Goal: Transaction & Acquisition: Purchase product/service

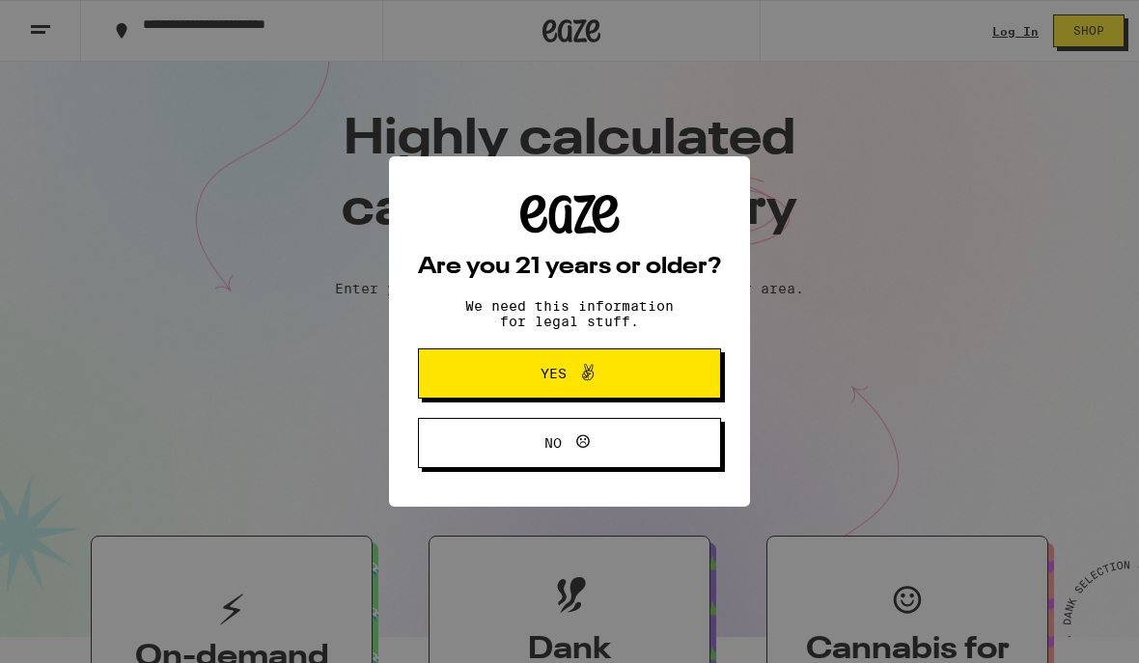
click at [496, 366] on button "Yes" at bounding box center [569, 374] width 303 height 50
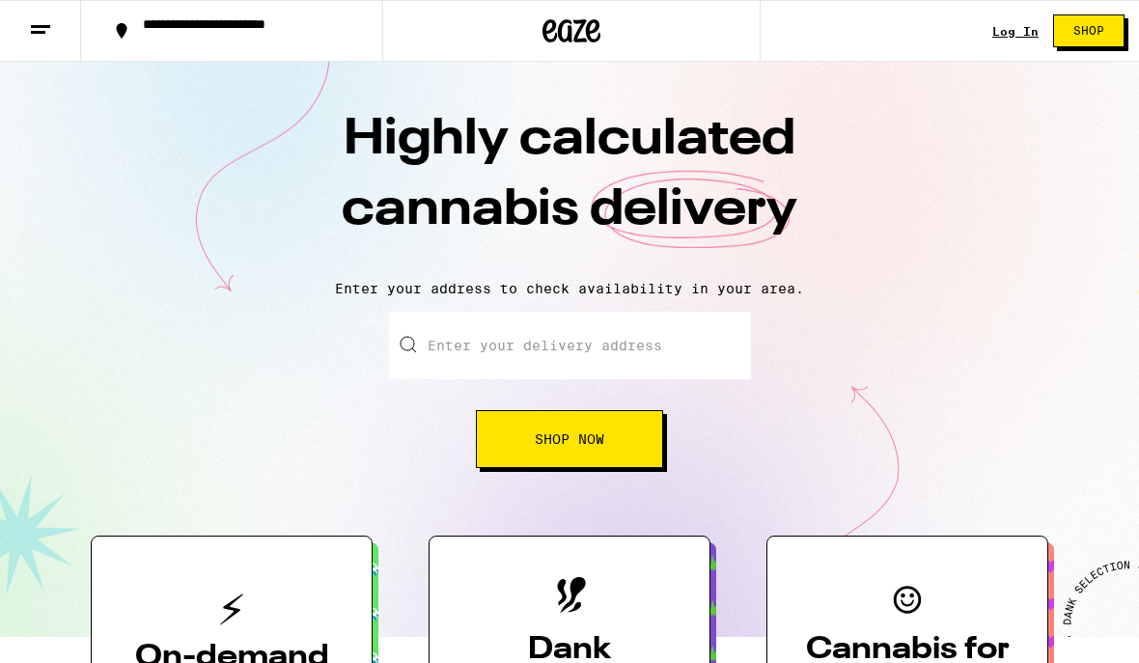
click at [998, 38] on link "Log In" at bounding box center [1016, 31] width 46 height 13
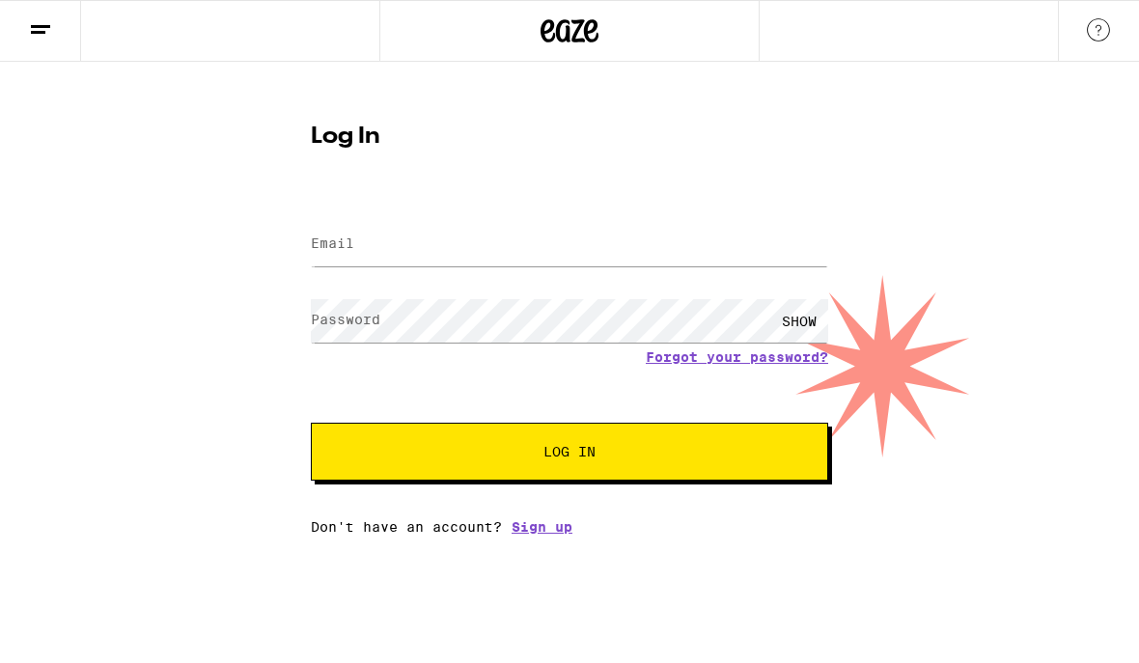
click at [329, 251] on label "Email" at bounding box center [332, 243] width 43 height 15
type input "[EMAIL_ADDRESS][DOMAIN_NAME]"
click at [570, 455] on button "Log In" at bounding box center [570, 452] width 518 height 58
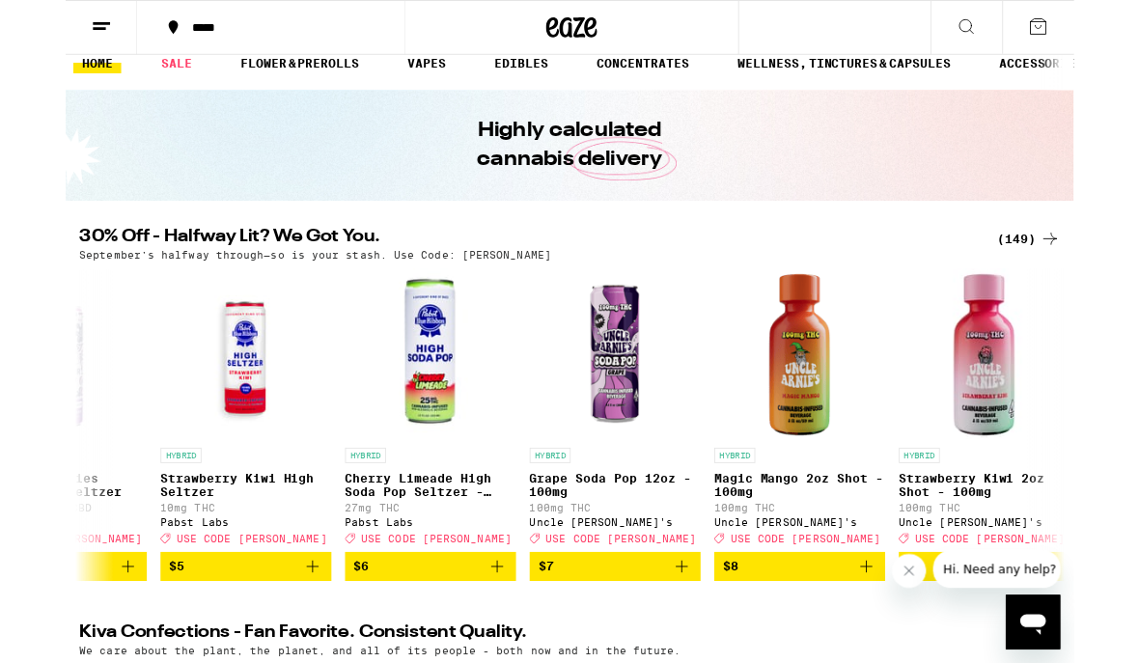
scroll to position [0, 3456]
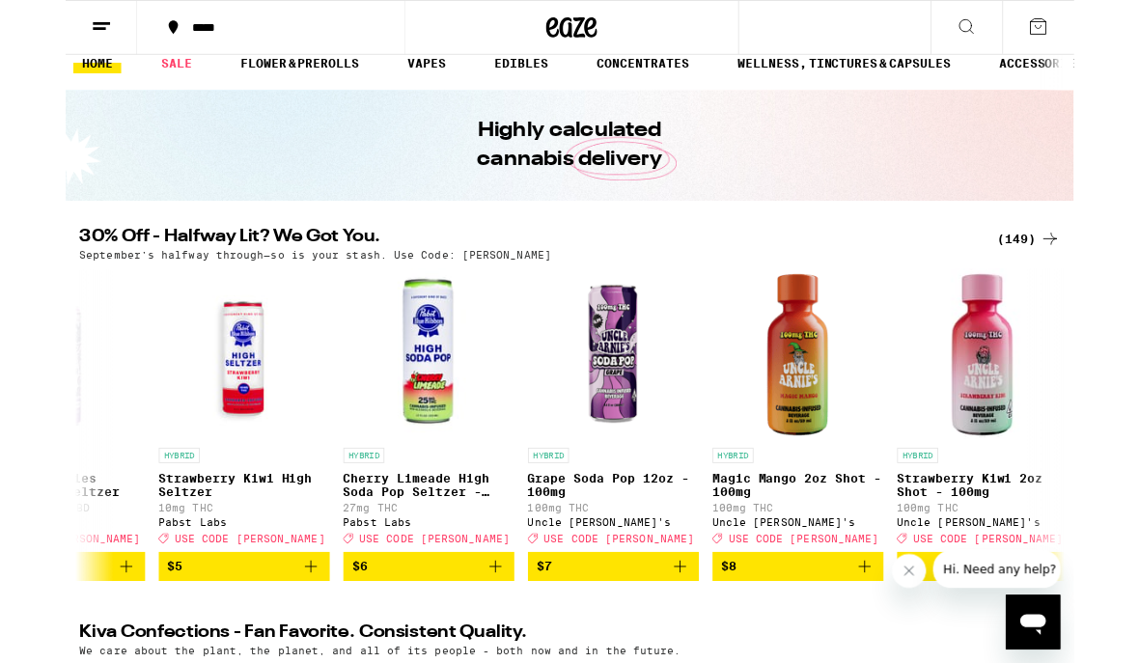
click at [406, 50] on div at bounding box center [571, 31] width 379 height 62
click at [399, 69] on link "VAPES" at bounding box center [408, 70] width 63 height 23
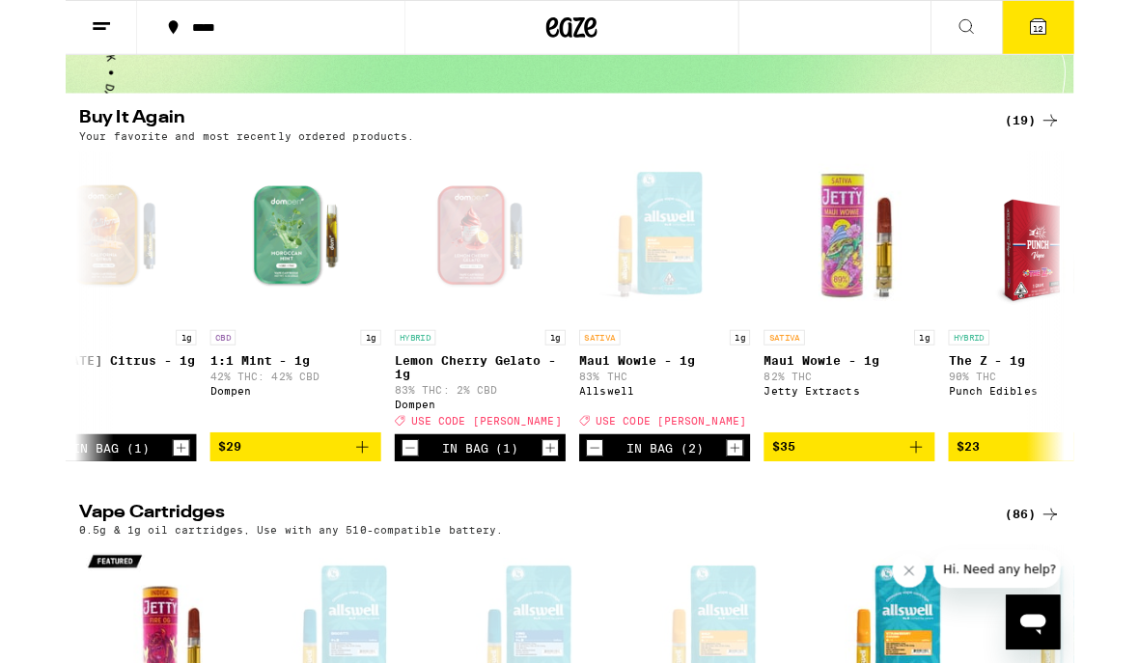
scroll to position [0, 1314]
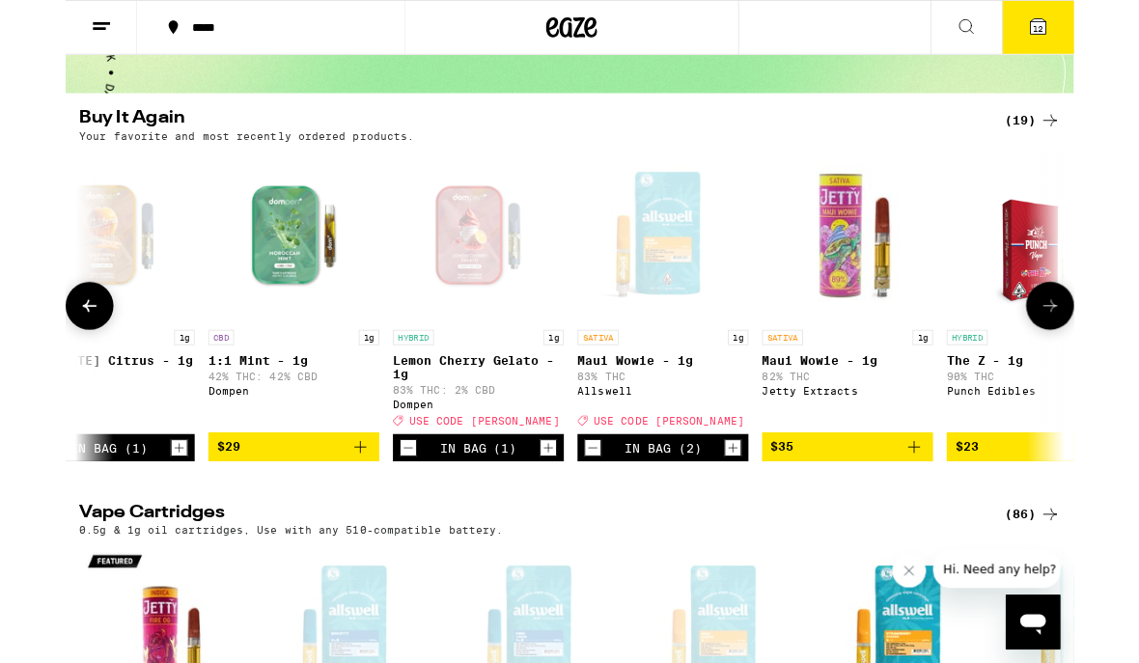
click at [454, 491] on link "HYBRID 1g Lemon Cherry Gelato - 1g 83% THC: 2% CBD Dompen Deal Created with Ske…" at bounding box center [466, 330] width 193 height 321
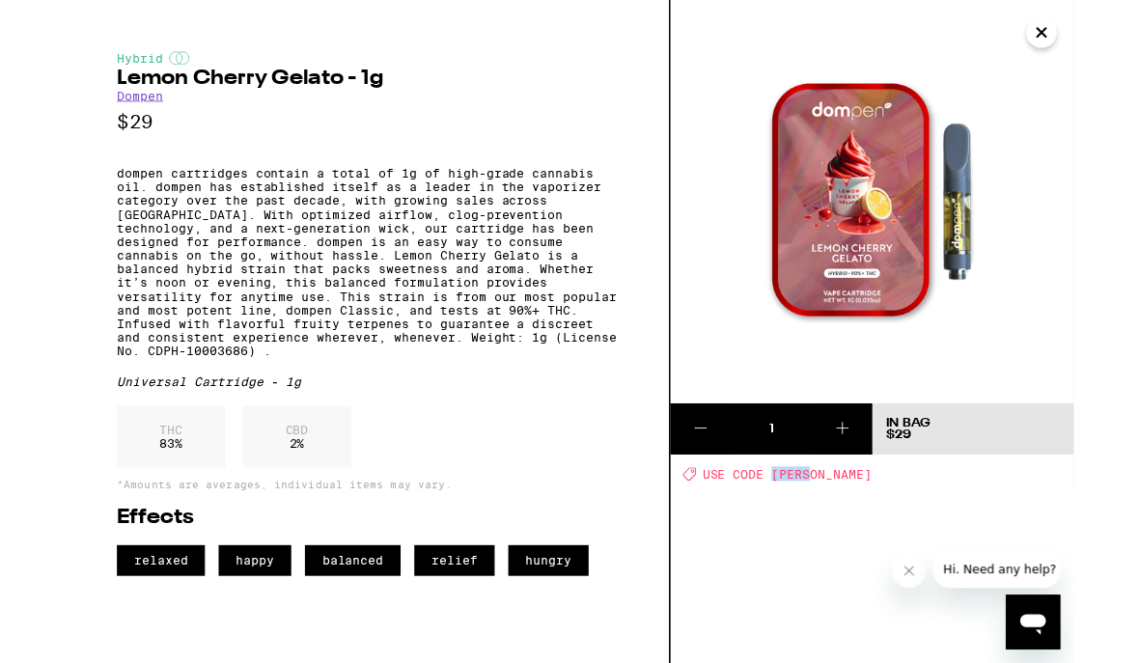
scroll to position [349, 0]
click at [862, 494] on button at bounding box center [877, 485] width 69 height 58
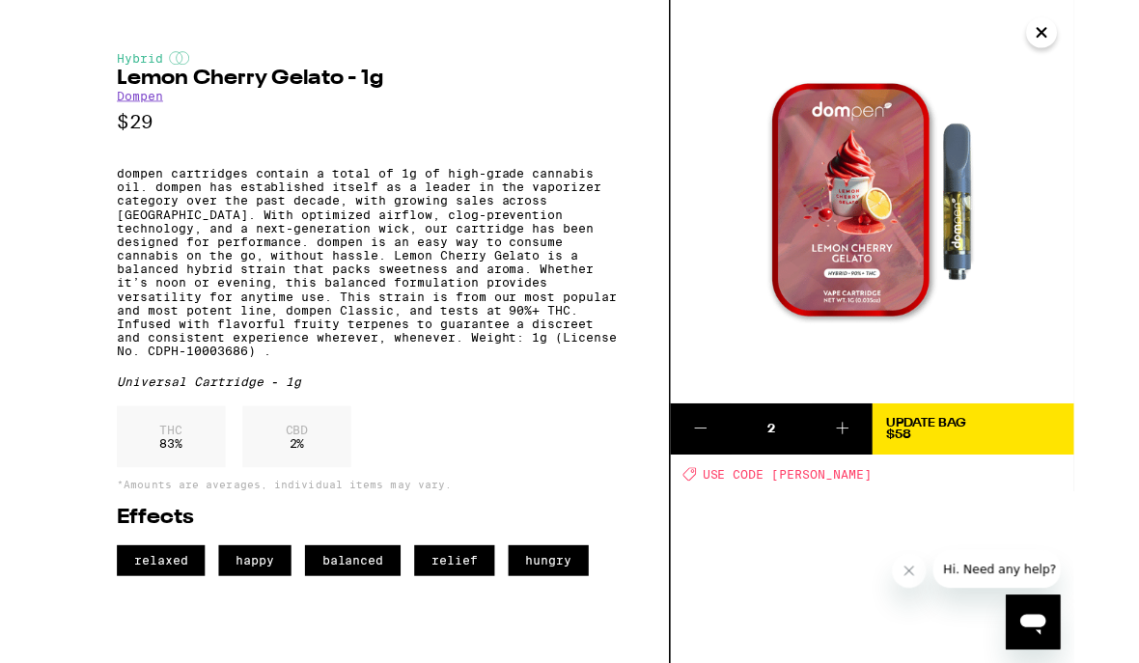
click at [1098, 48] on icon "Close" at bounding box center [1102, 36] width 23 height 29
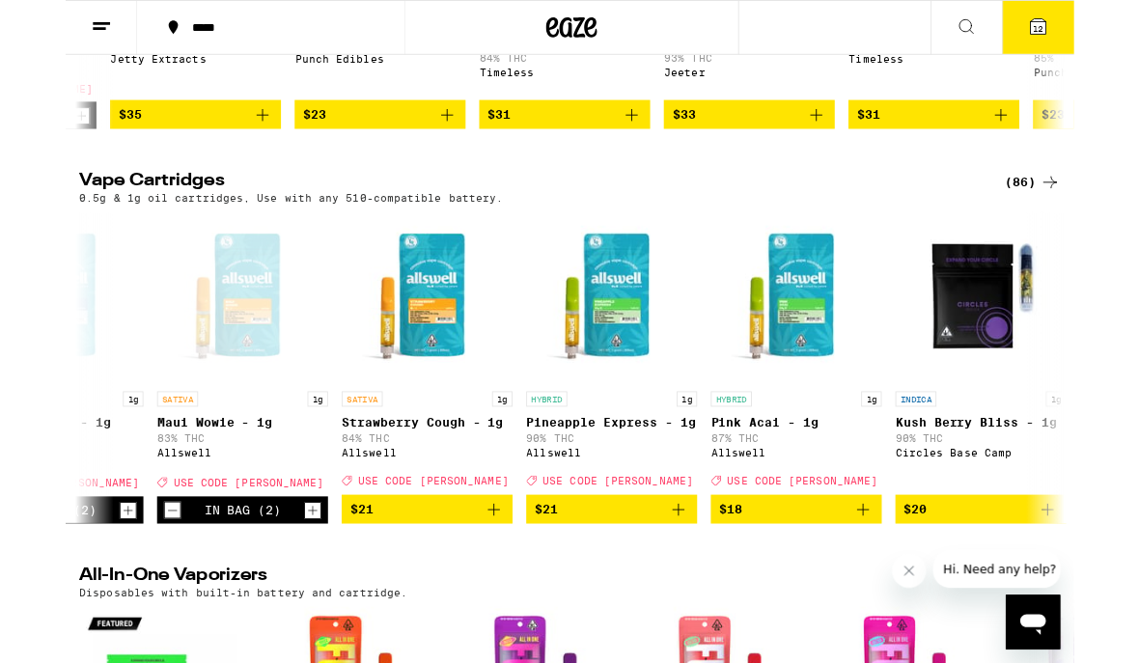
scroll to position [0, 537]
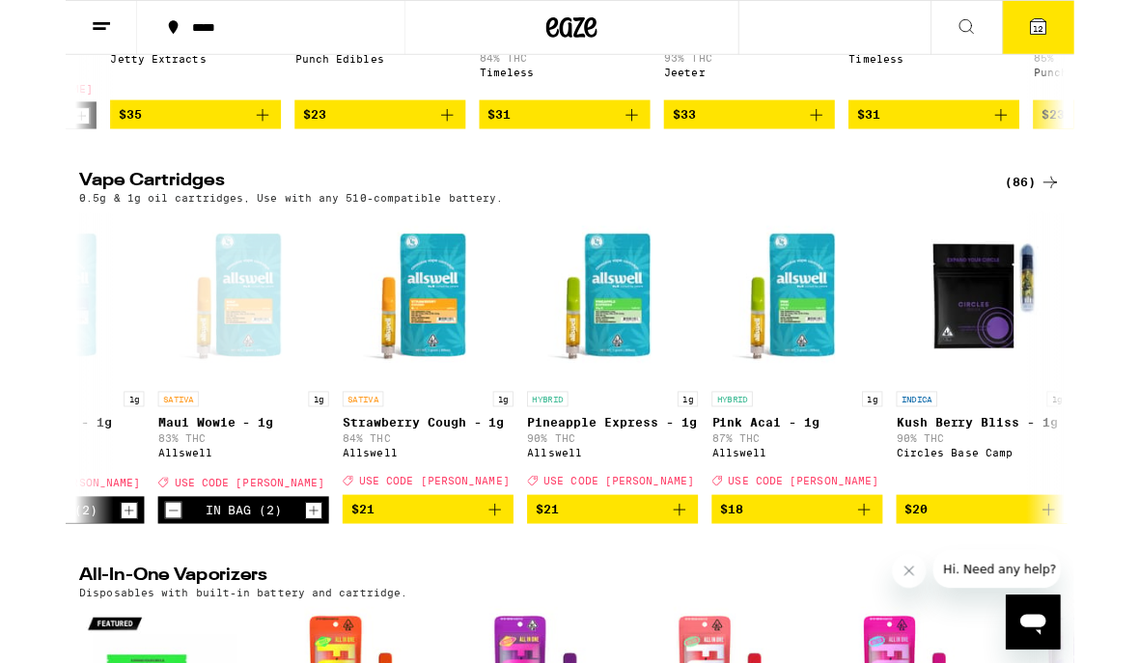
click at [902, 587] on icon "Add to bag" at bounding box center [901, 575] width 23 height 23
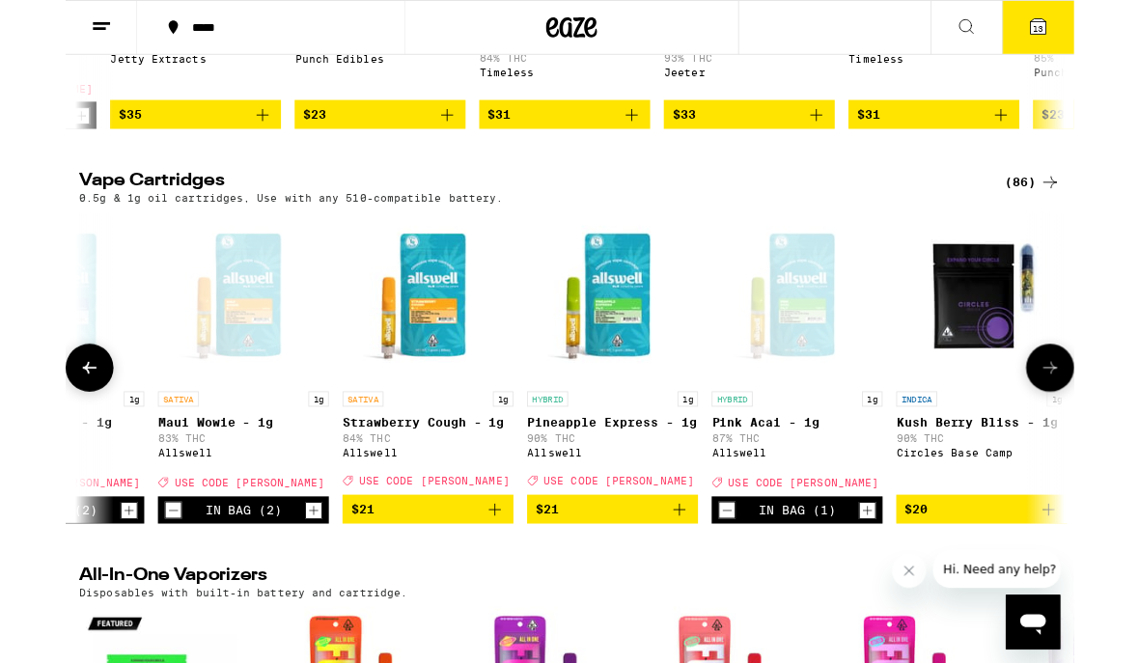
click at [699, 587] on icon "Add to bag" at bounding box center [693, 575] width 23 height 23
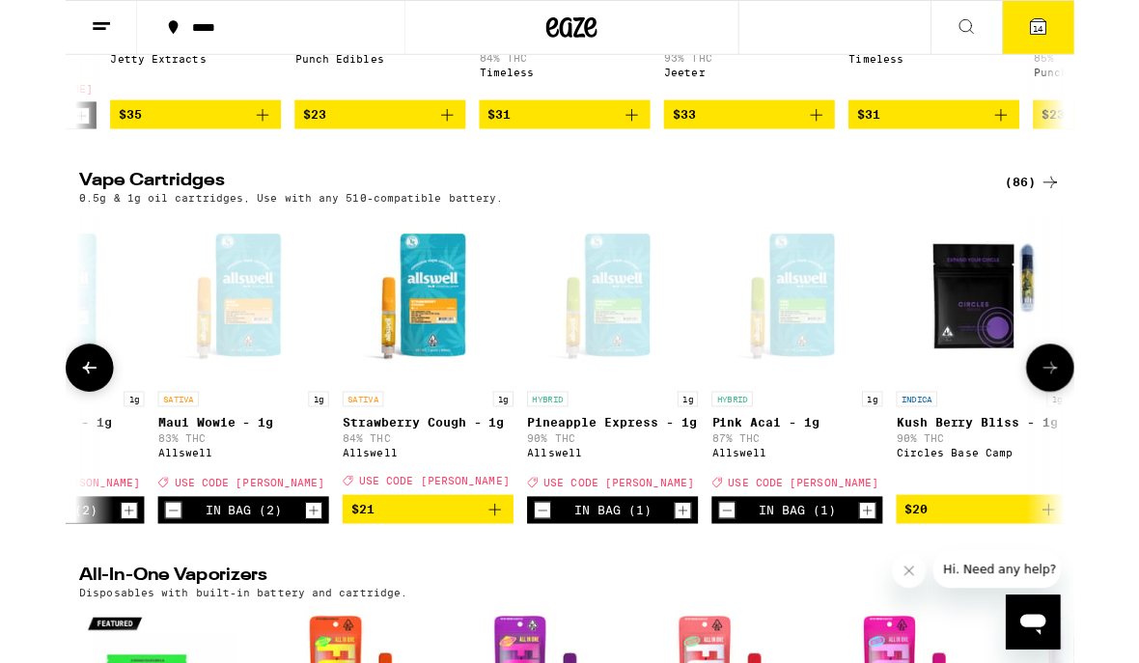
click at [483, 587] on icon "Add to bag" at bounding box center [484, 575] width 23 height 23
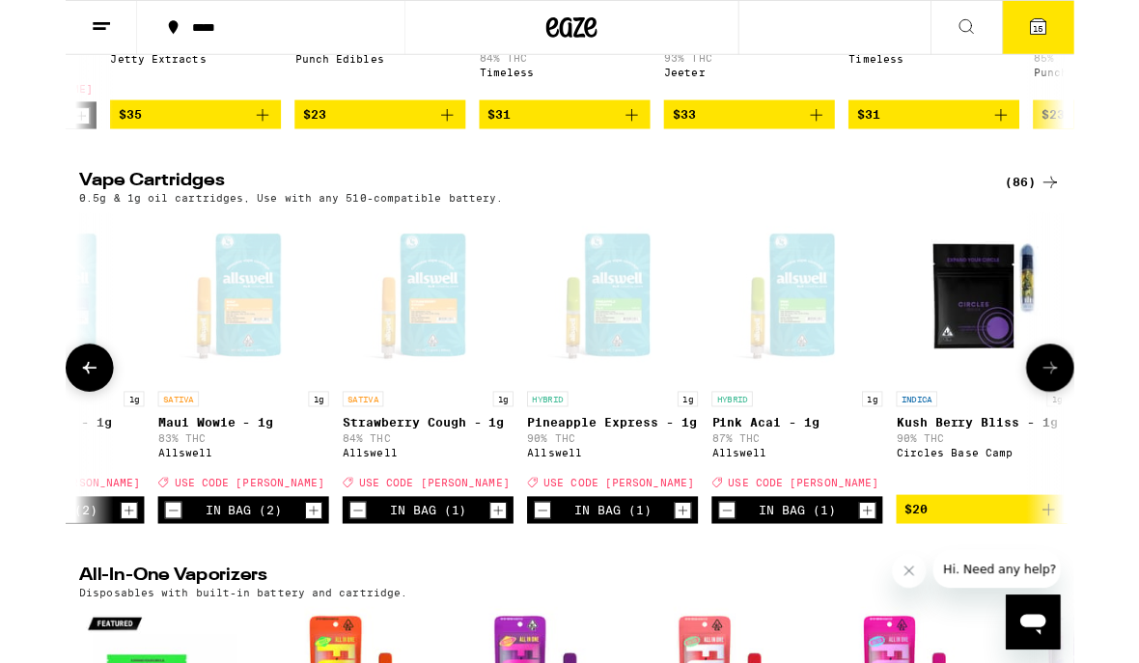
click at [1094, 29] on span "15" at bounding box center [1099, 32] width 12 height 12
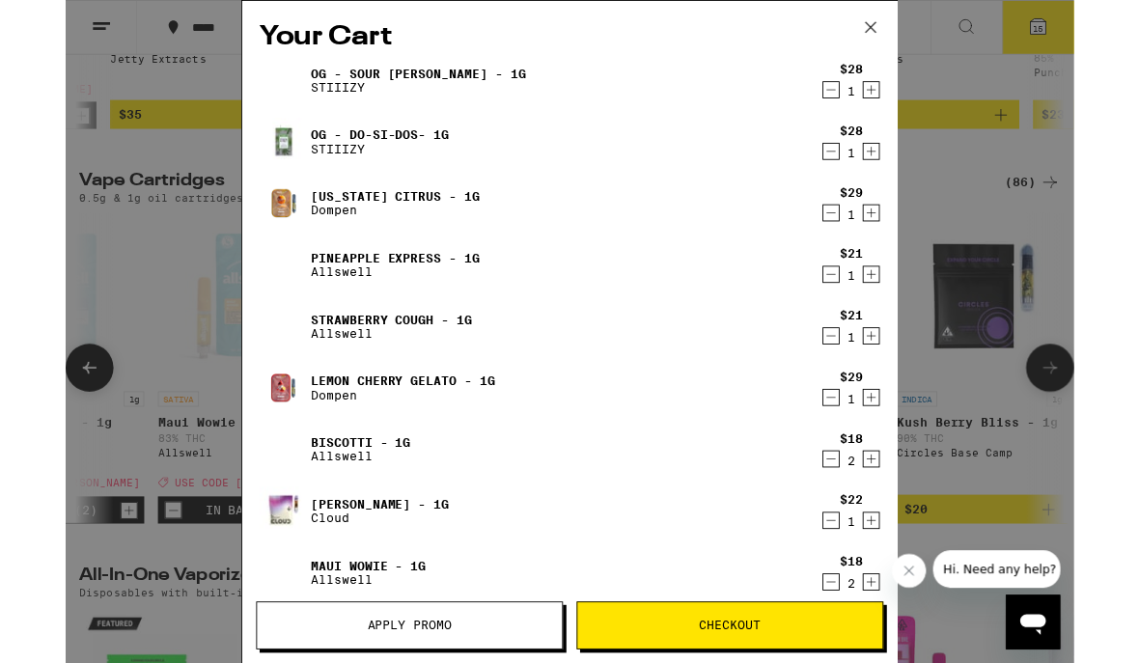
click at [850, 111] on div "$28 1" at bounding box center [884, 90] width 72 height 41
click at [863, 101] on icon "Decrement" at bounding box center [865, 101] width 11 height 0
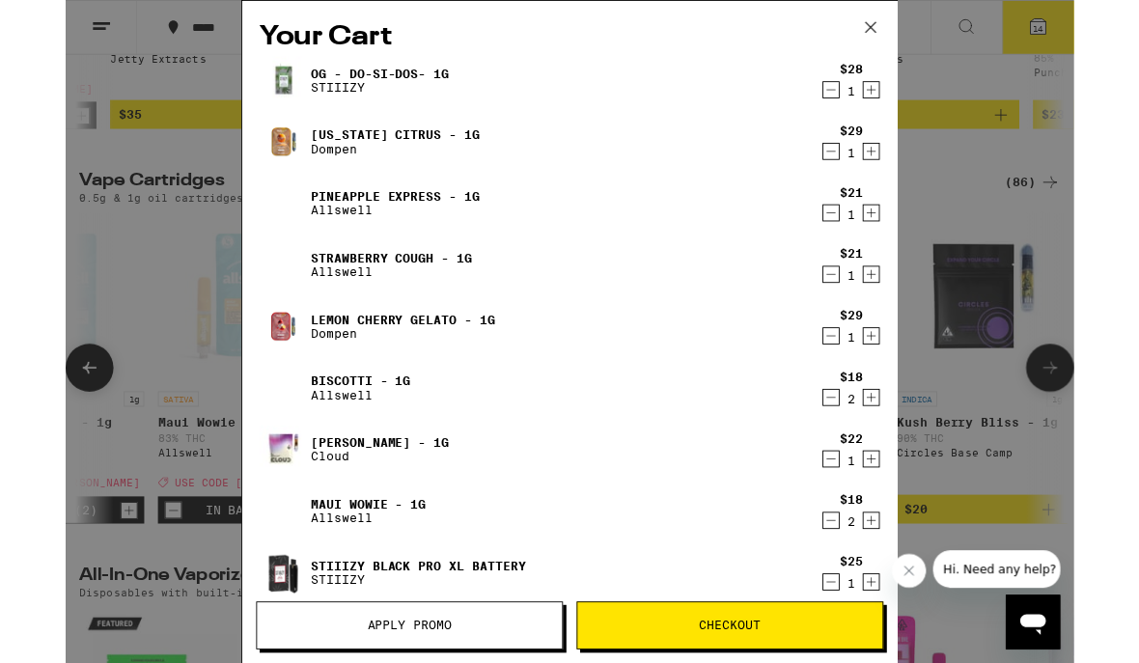
click at [861, 106] on icon "Decrement" at bounding box center [865, 101] width 17 height 23
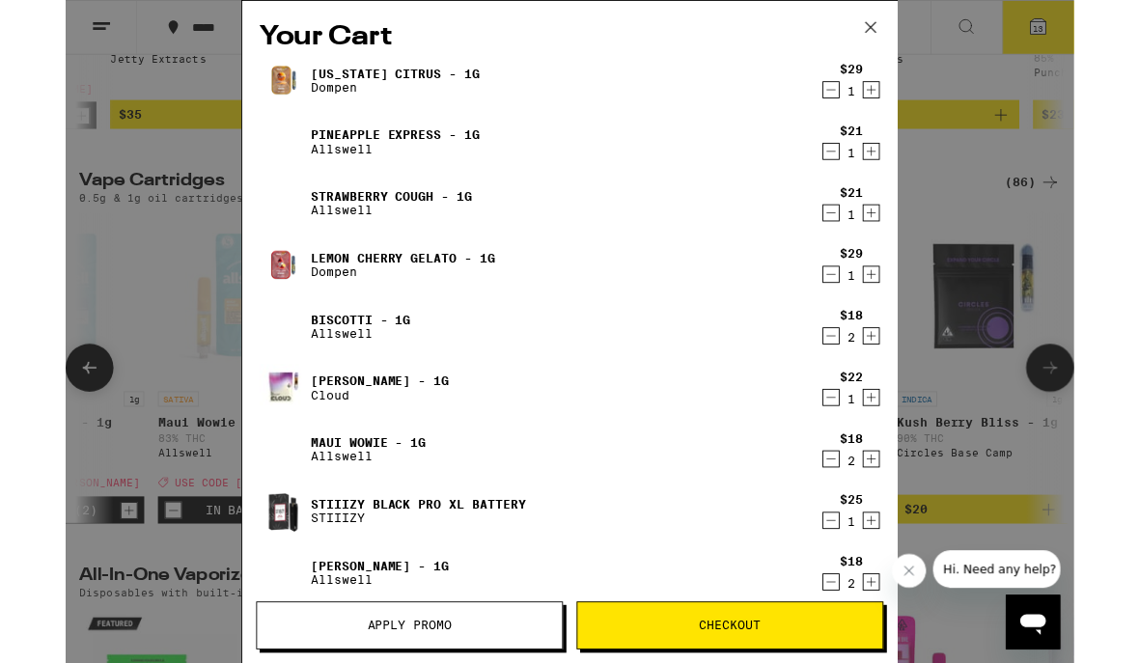
click at [905, 306] on icon "Increment" at bounding box center [910, 309] width 17 height 23
click at [858, 456] on icon "Decrement" at bounding box center [865, 448] width 17 height 23
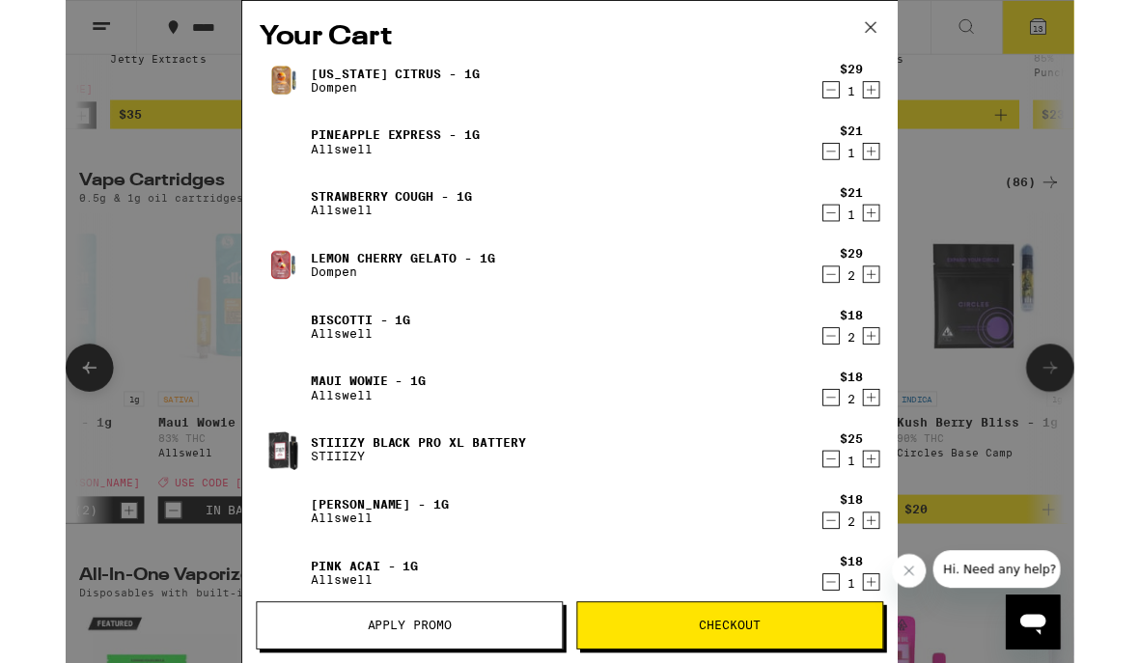
click at [911, 461] on icon "Increment" at bounding box center [910, 448] width 17 height 23
click at [918, 459] on icon "Increment" at bounding box center [910, 448] width 17 height 23
click at [863, 461] on icon "Decrement" at bounding box center [865, 448] width 17 height 23
click at [867, 461] on icon "Decrement" at bounding box center [865, 448] width 17 height 23
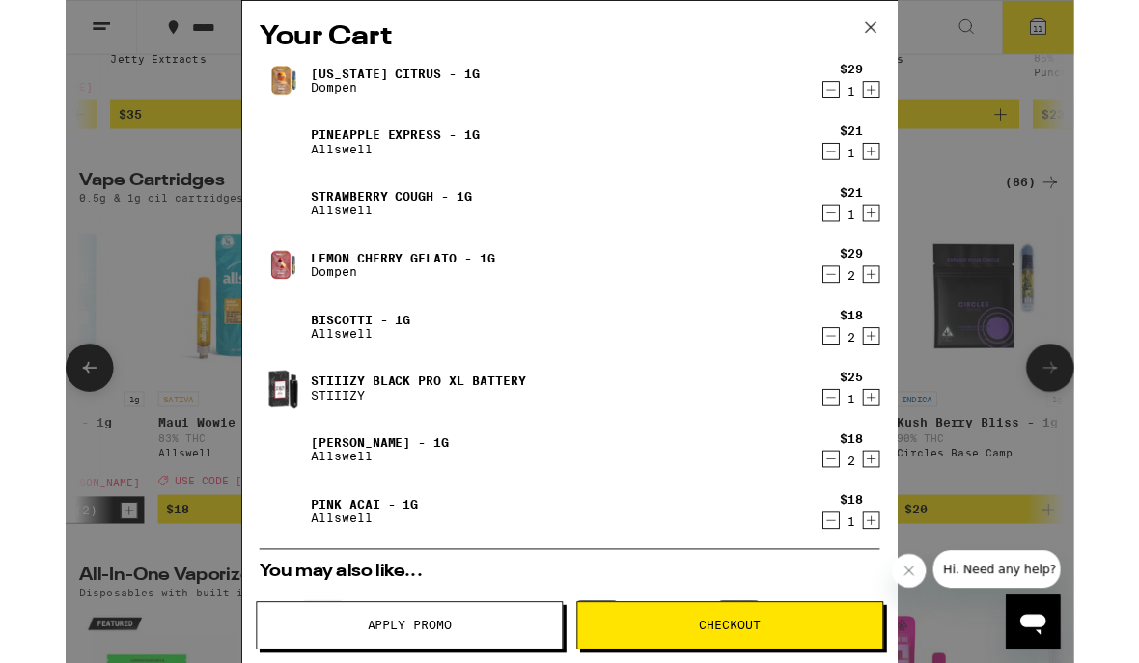
click at [869, 461] on icon "Decrement" at bounding box center [865, 448] width 17 height 23
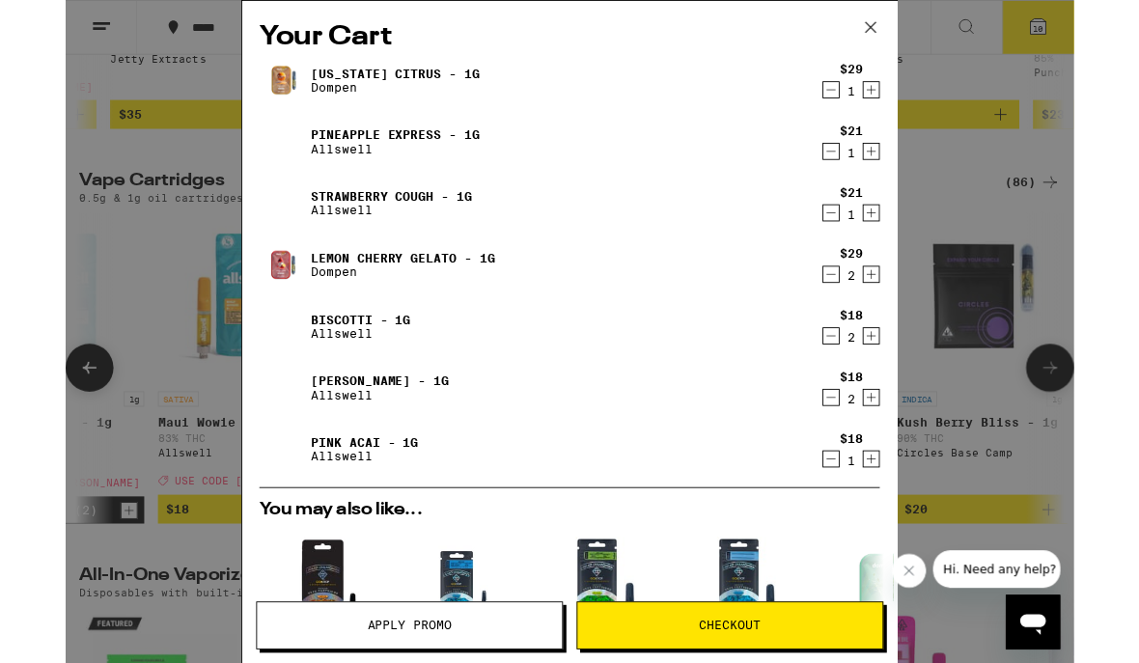
click at [272, 95] on img at bounding box center [246, 91] width 54 height 54
click at [241, 94] on img at bounding box center [246, 91] width 54 height 54
click at [240, 101] on img at bounding box center [246, 91] width 54 height 54
click at [916, 37] on icon at bounding box center [909, 30] width 29 height 29
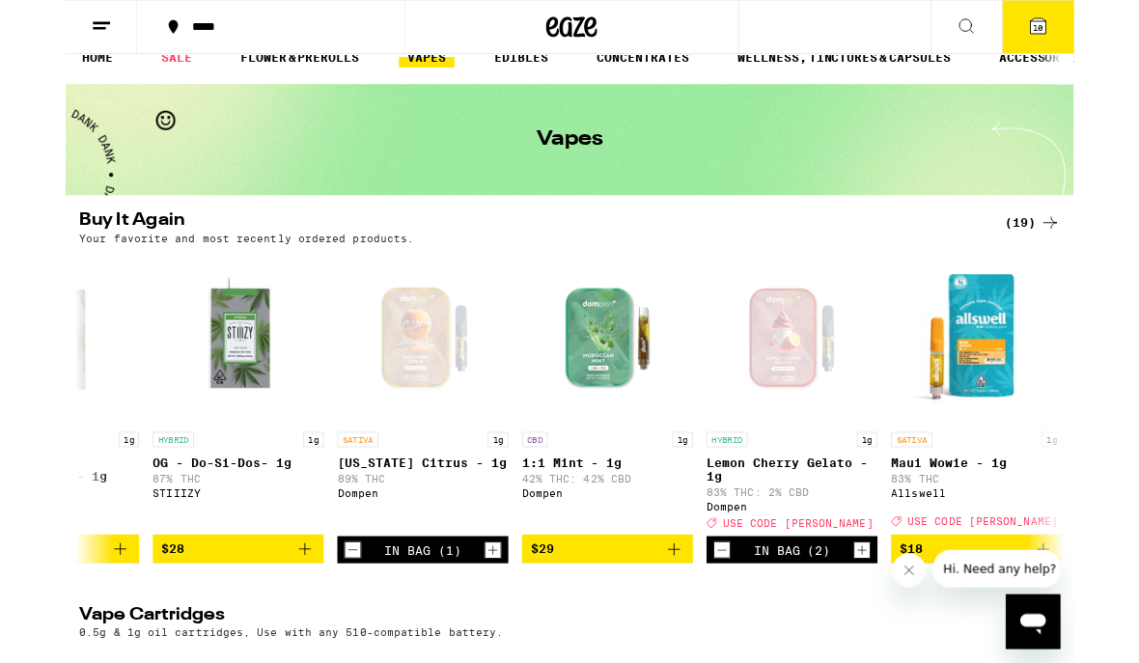
scroll to position [0, 976]
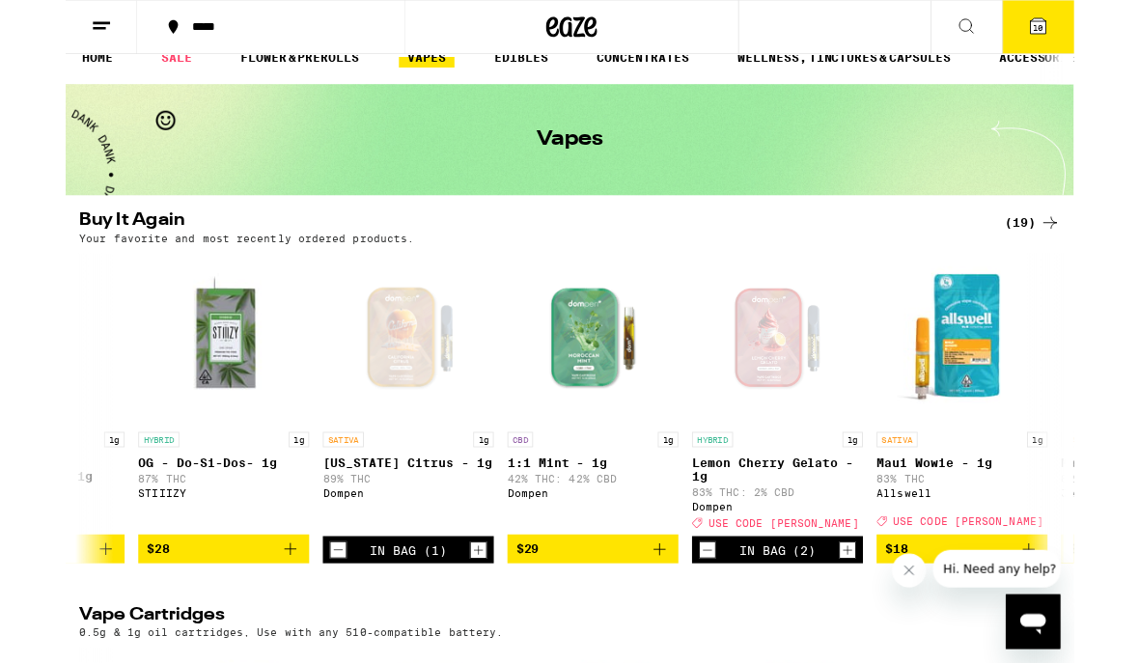
click at [727, 633] on icon "Decrement" at bounding box center [725, 621] width 17 height 23
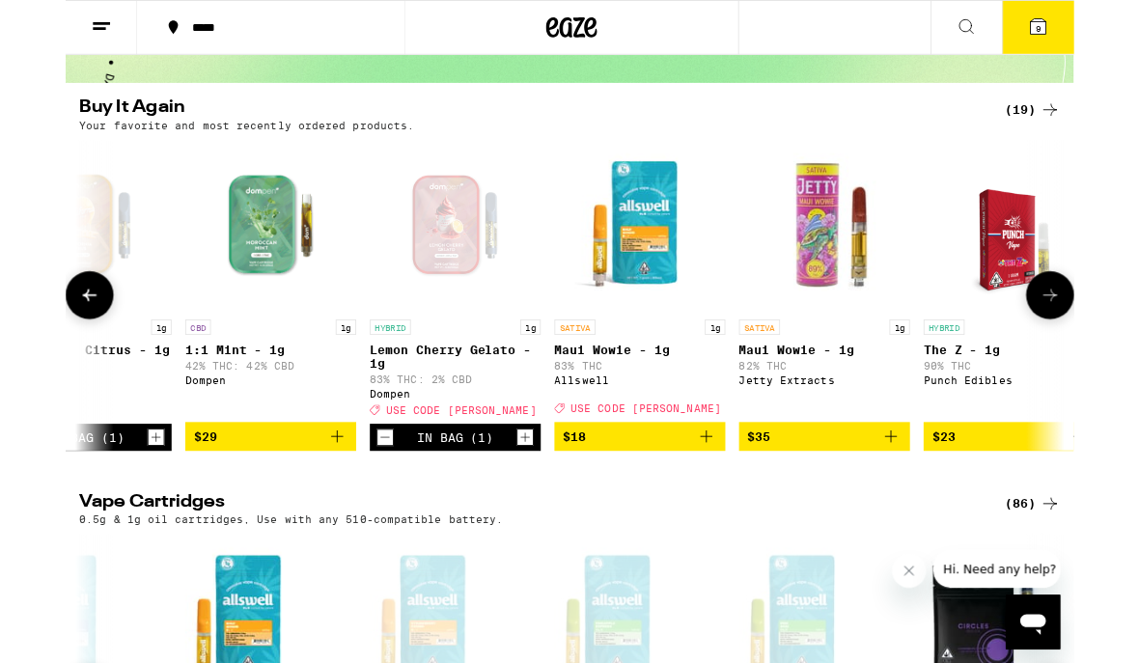
scroll to position [0, 1360]
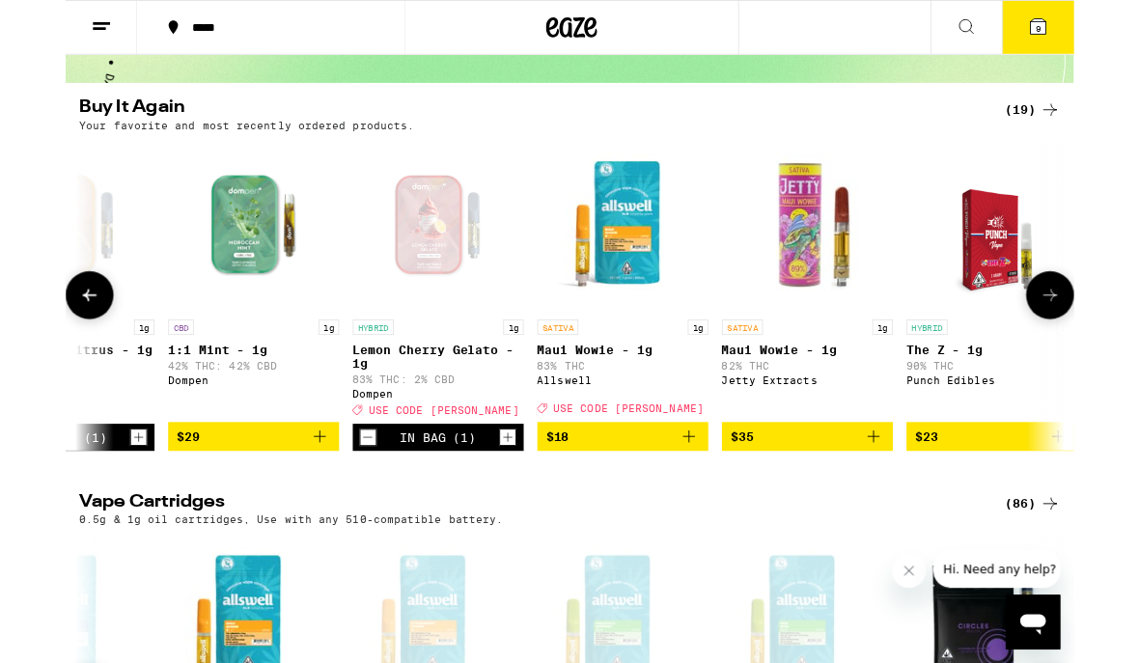
click at [615, 505] on span "$18" at bounding box center [630, 493] width 174 height 23
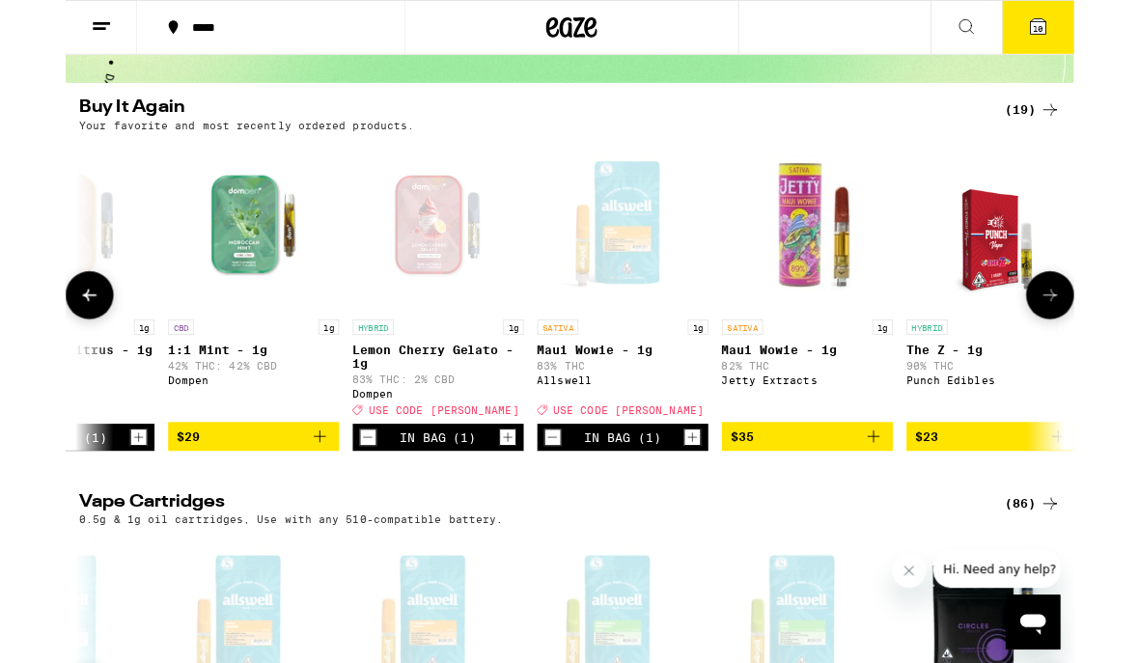
click at [1095, 35] on span "10" at bounding box center [1099, 32] width 12 height 12
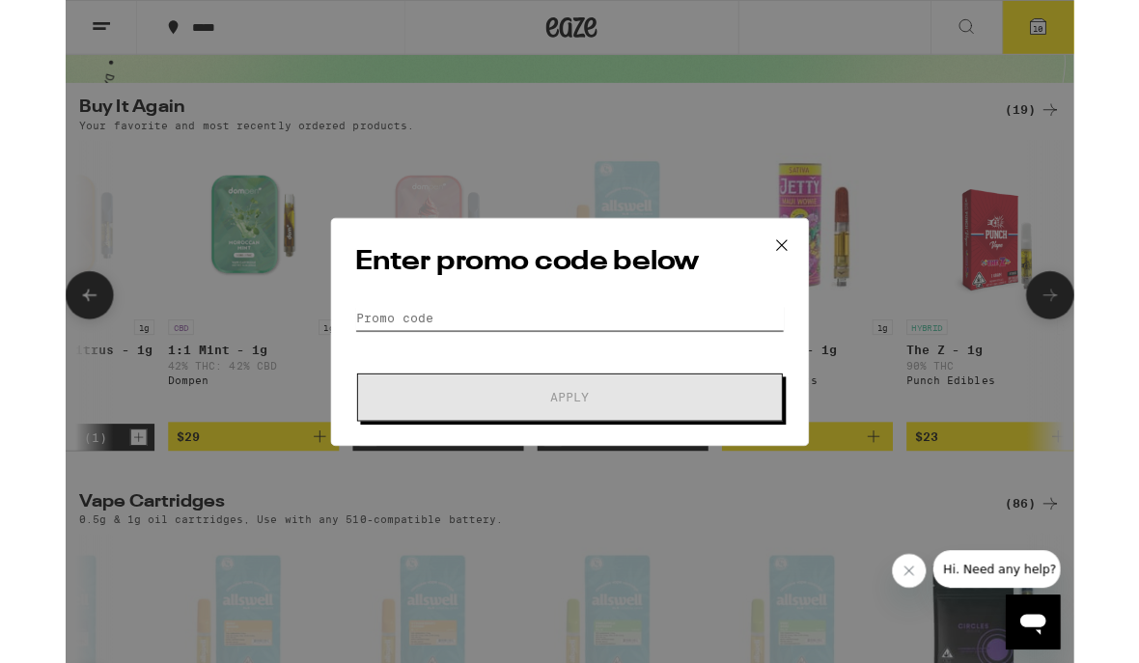
click at [373, 353] on input "Promo Code" at bounding box center [569, 359] width 485 height 29
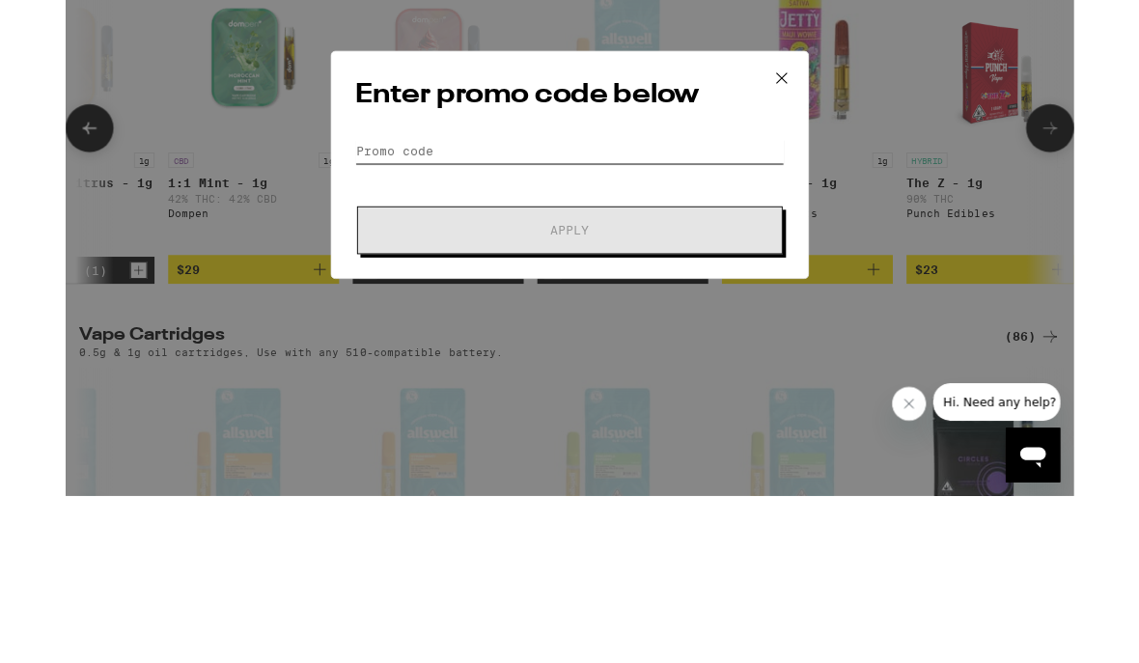
click at [357, 345] on input "Promo Code" at bounding box center [569, 359] width 485 height 29
paste input "[PERSON_NAME]"
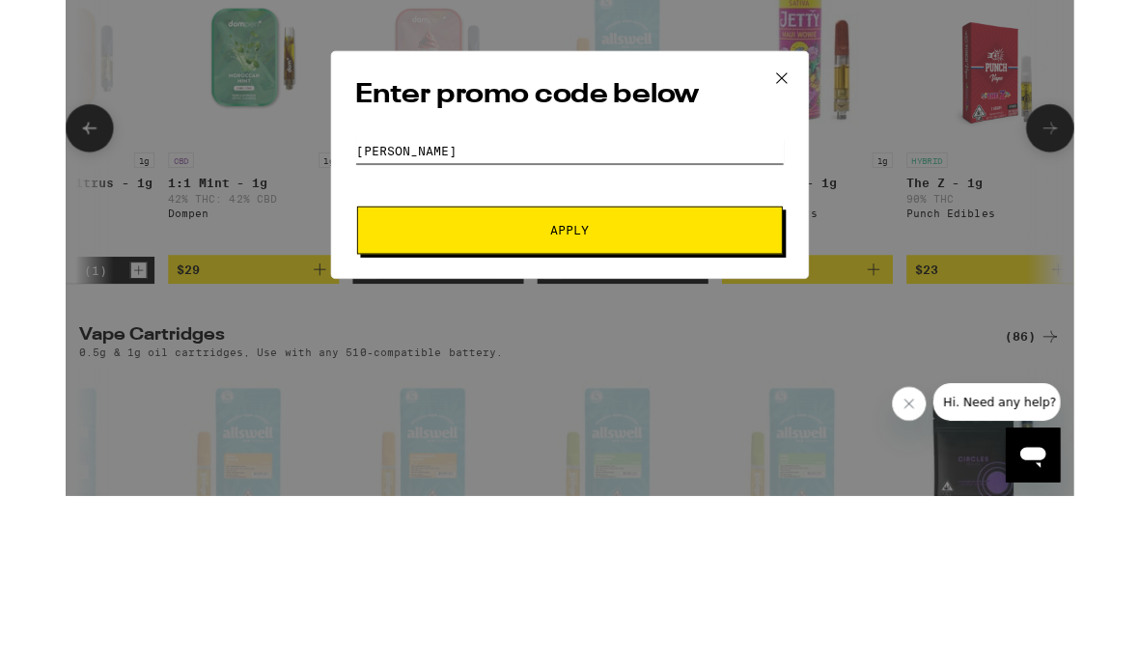
type input "[PERSON_NAME]"
click at [415, 442] on span "Apply" at bounding box center [570, 449] width 348 height 14
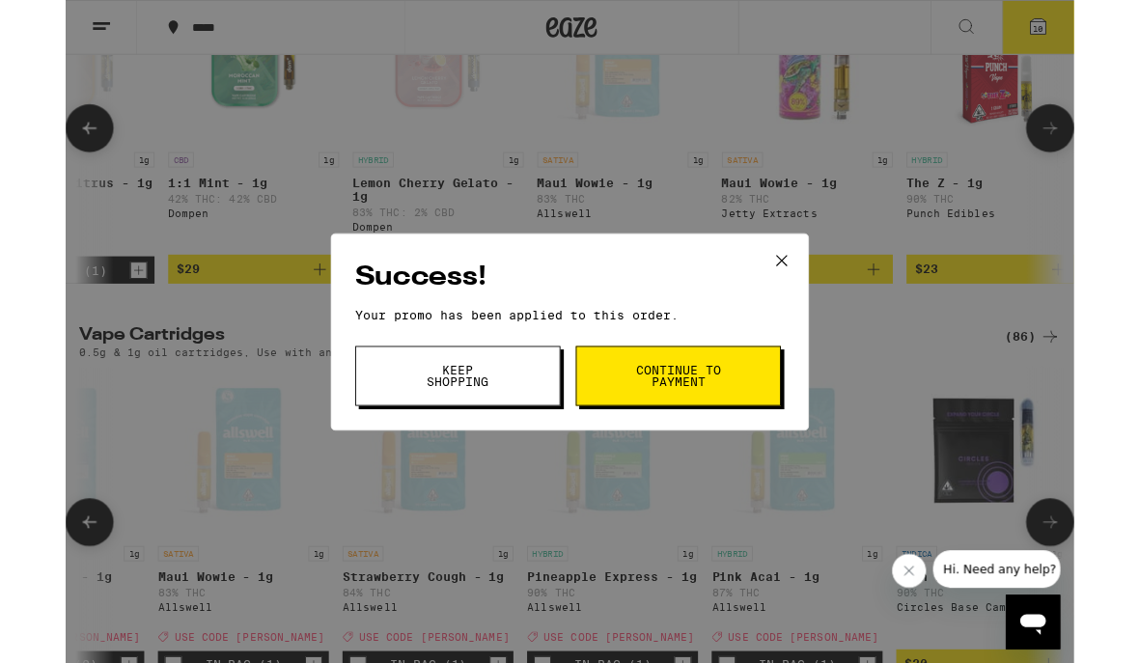
click at [108, 591] on div "Success! Your promo has been applied to this order. Promo Code [PERSON_NAME] Ke…" at bounding box center [569, 374] width 1139 height 749
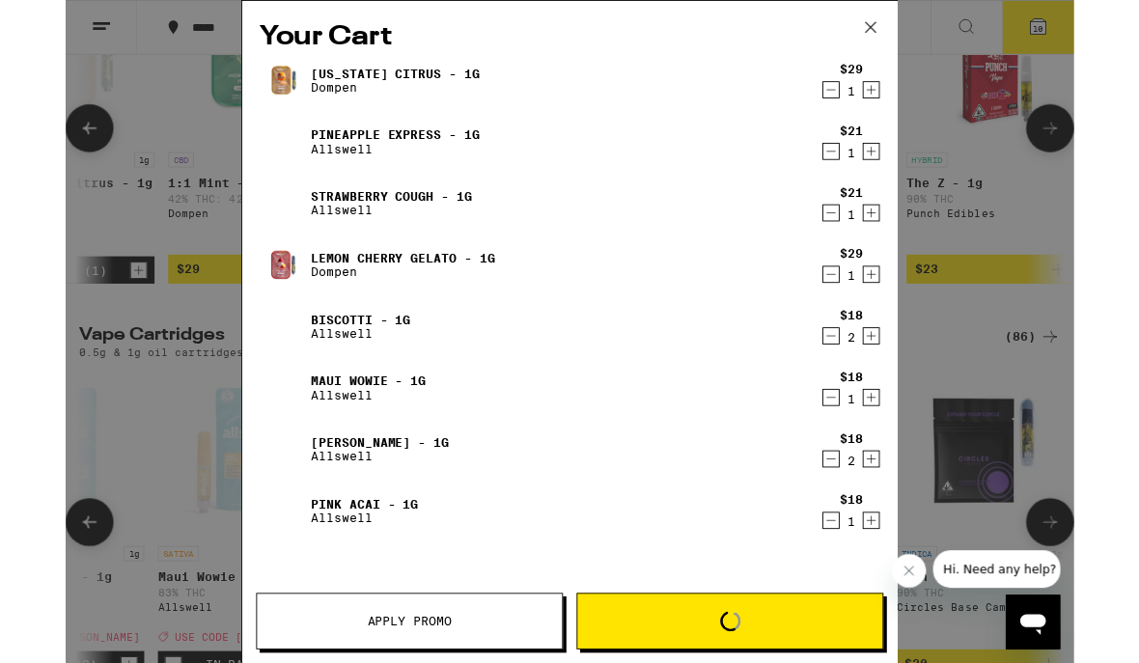
scroll to position [155, 0]
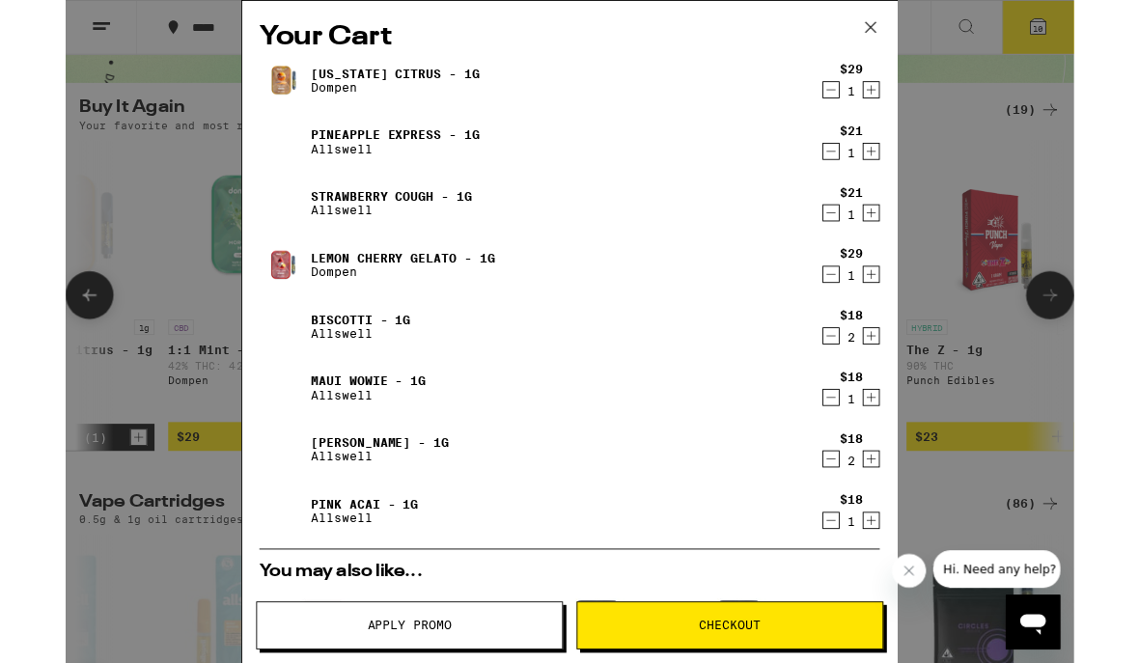
click at [859, 530] on icon "Decrement" at bounding box center [865, 518] width 17 height 23
click at [857, 391] on icon "Decrement" at bounding box center [865, 379] width 17 height 23
click at [862, 313] on icon "Decrement" at bounding box center [865, 309] width 17 height 23
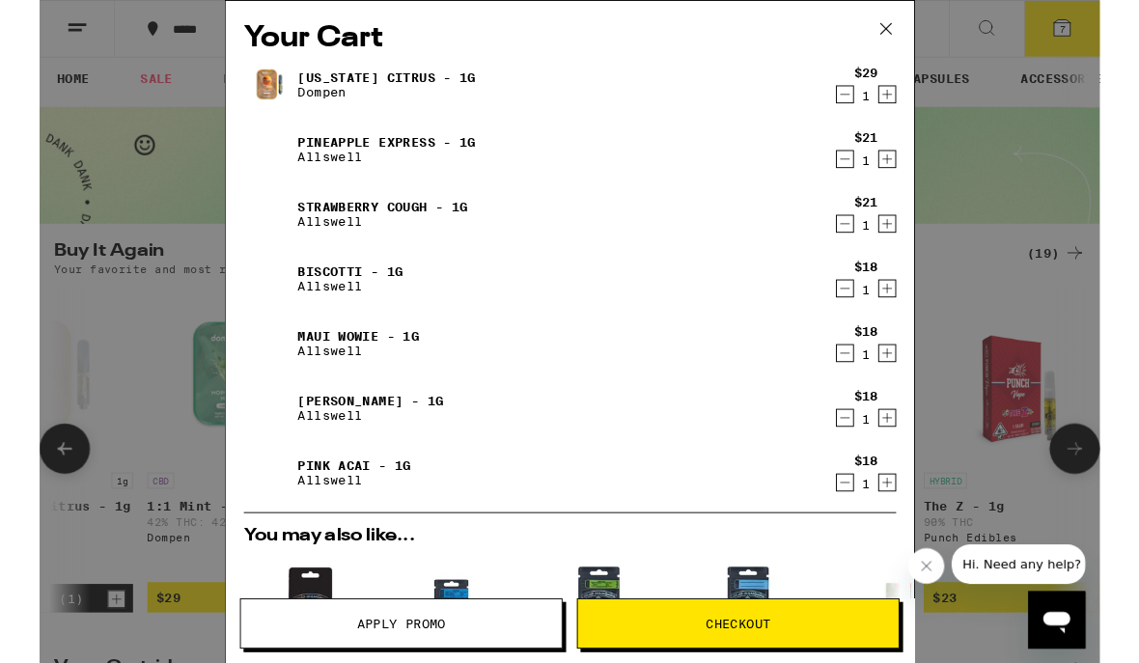
scroll to position [58, 0]
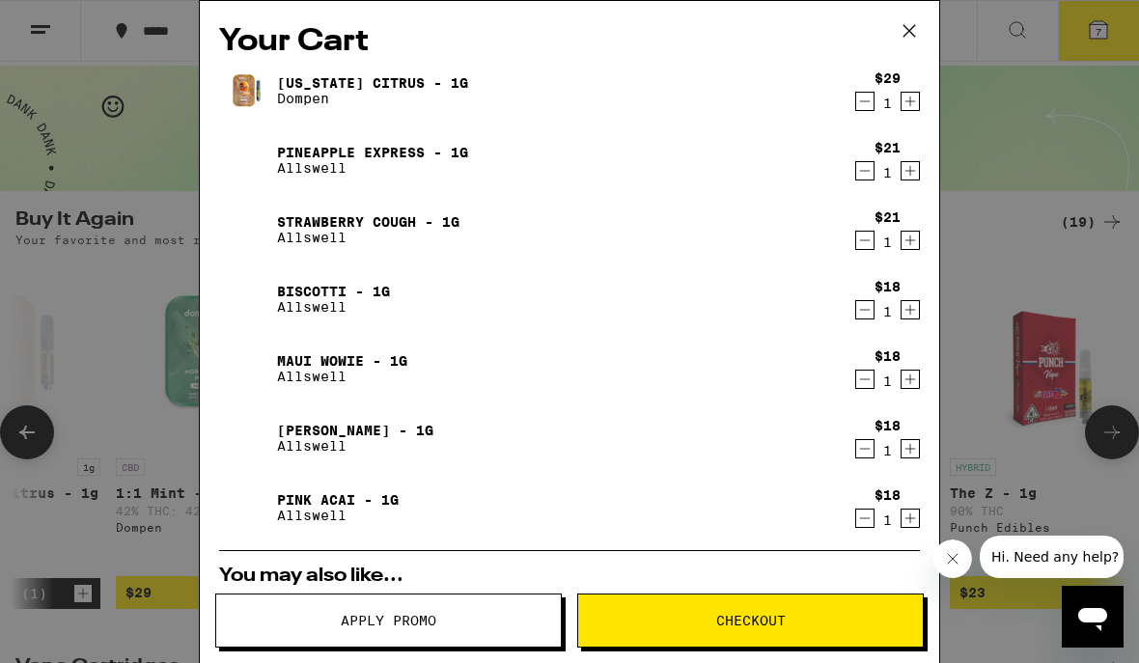
click at [857, 106] on icon "Decrement" at bounding box center [865, 101] width 17 height 23
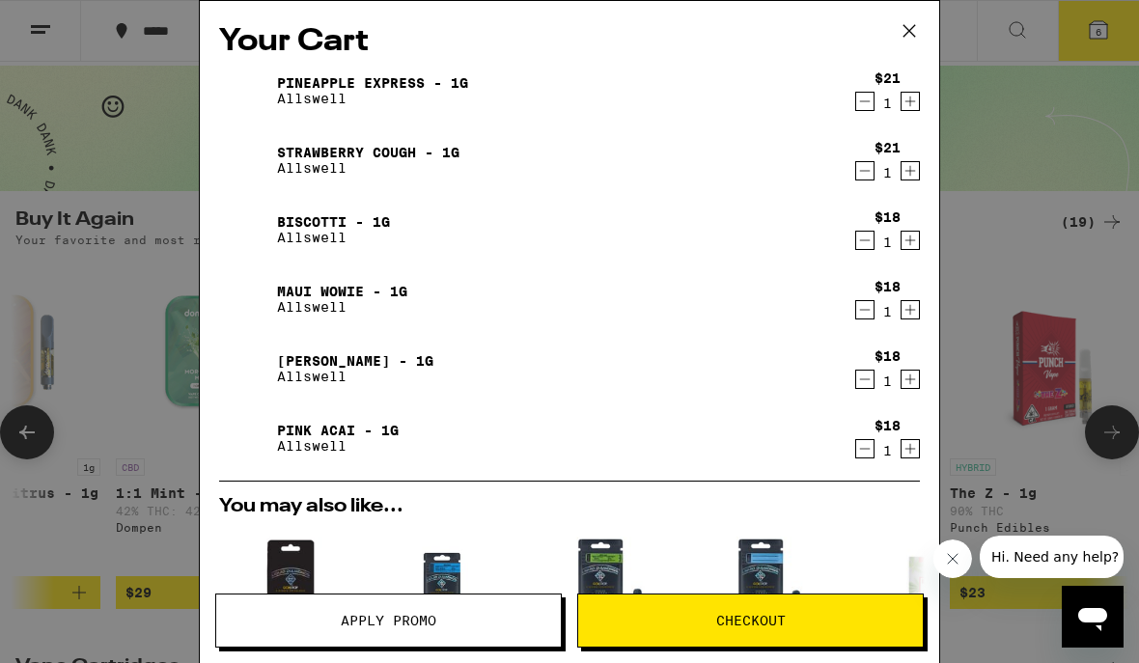
click at [914, 303] on icon "Increment" at bounding box center [910, 309] width 17 height 23
click at [909, 175] on icon "Increment" at bounding box center [911, 171] width 11 height 11
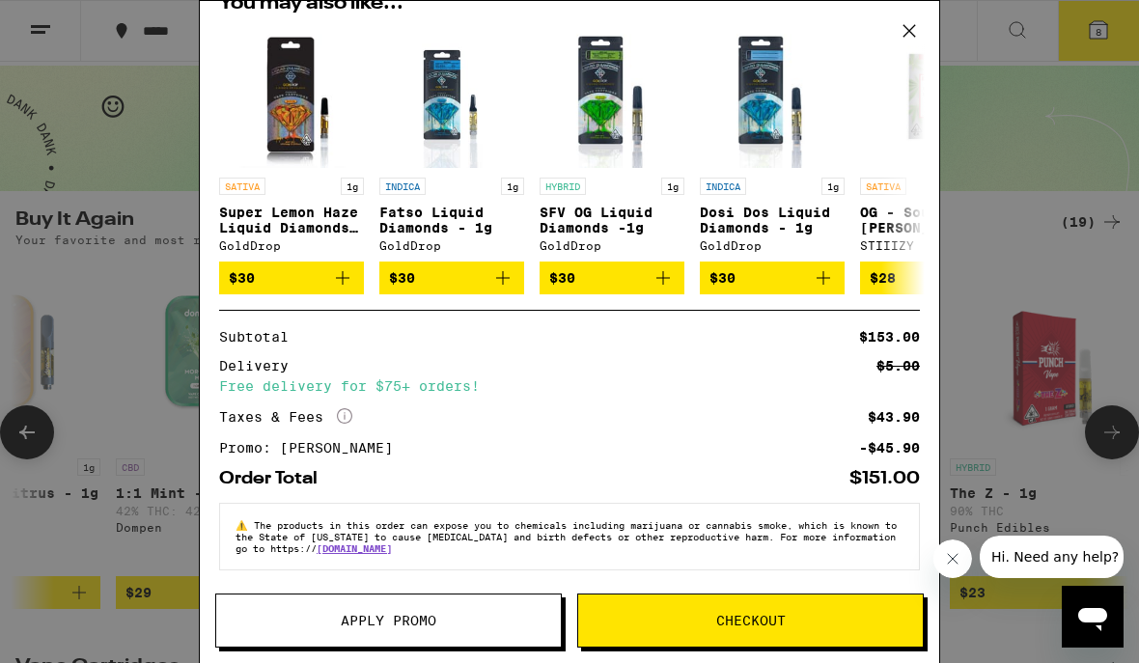
scroll to position [523, 0]
